Goal: Task Accomplishment & Management: Complete application form

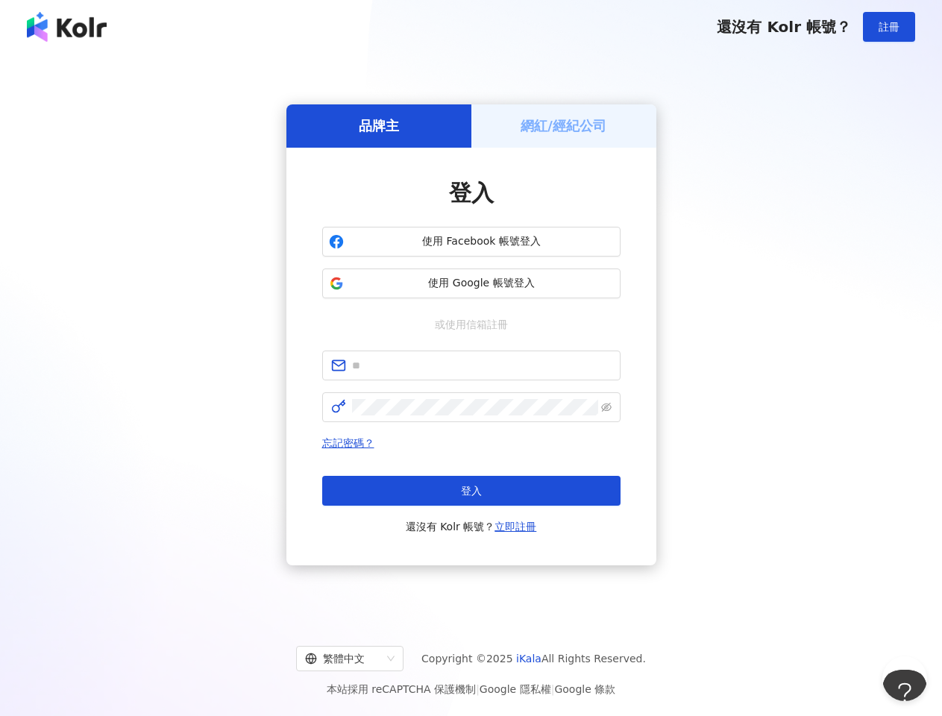
click at [889, 27] on span "註冊" at bounding box center [889, 27] width 21 height 12
click at [379, 125] on h5 "品牌主" at bounding box center [379, 125] width 40 height 19
click at [564, 125] on h5 "網紅/經紀公司" at bounding box center [564, 125] width 86 height 19
click at [471, 242] on span "使用 Facebook 帳號登入" at bounding box center [482, 241] width 264 height 15
click at [471, 283] on span "使用 Google 帳號登入" at bounding box center [482, 283] width 264 height 15
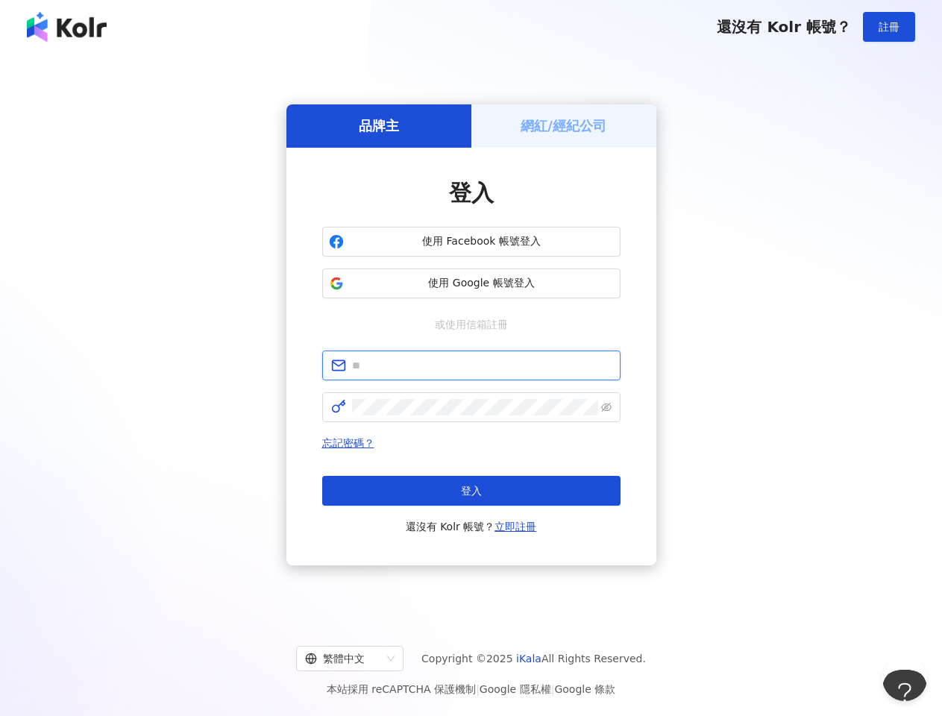
click at [471, 365] on input "text" at bounding box center [482, 365] width 260 height 16
click at [606, 407] on icon "eye-invisible" at bounding box center [606, 407] width 10 height 10
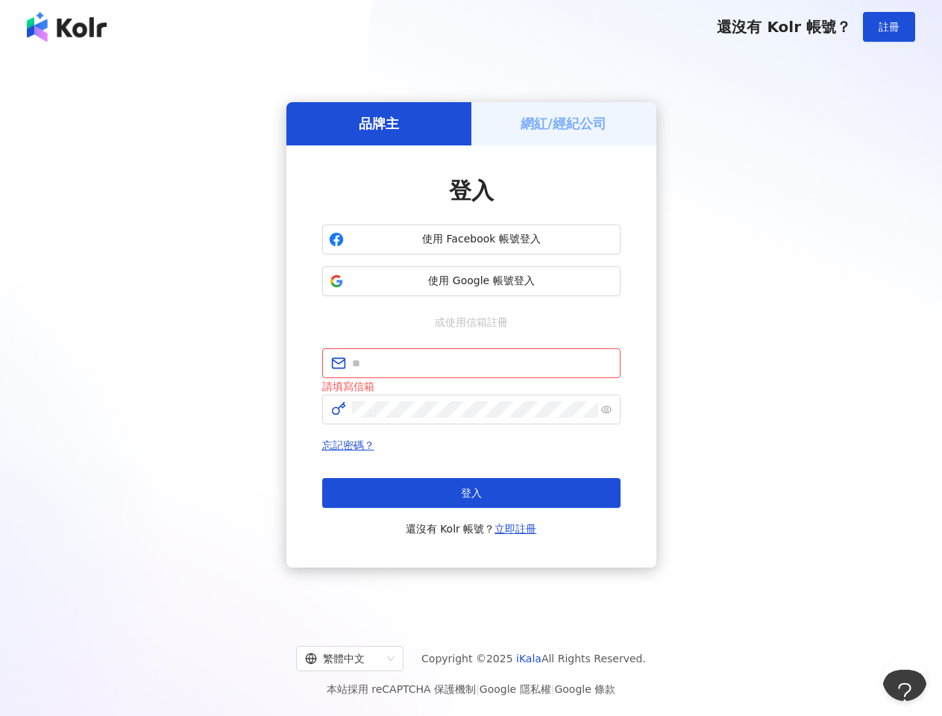
click at [471, 491] on span "登入" at bounding box center [471, 493] width 21 height 12
